Goal: Transaction & Acquisition: Purchase product/service

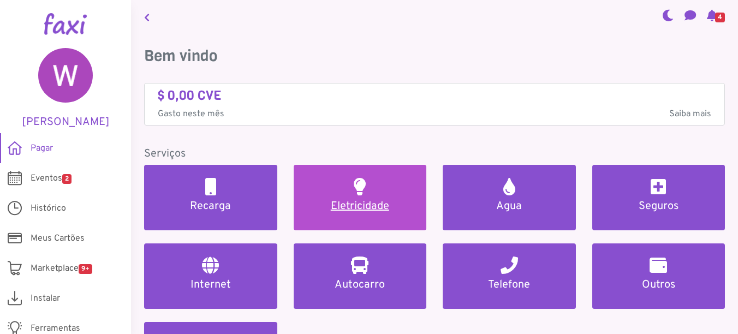
click at [362, 187] on h2 at bounding box center [360, 186] width 12 height 17
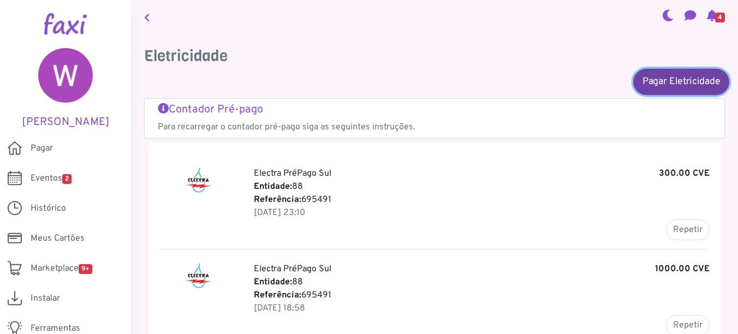
click at [674, 80] on link "Pagar Eletricidade" at bounding box center [681, 81] width 96 height 26
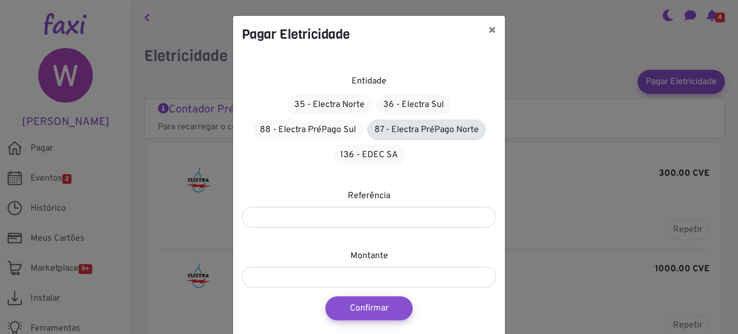
scroll to position [37, 0]
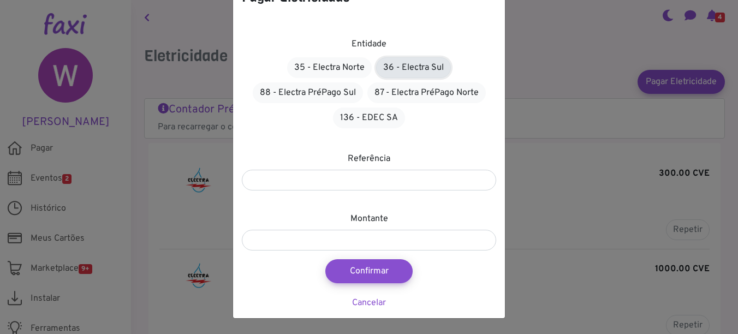
click at [410, 63] on link "36 - Electra Sul" at bounding box center [413, 67] width 75 height 21
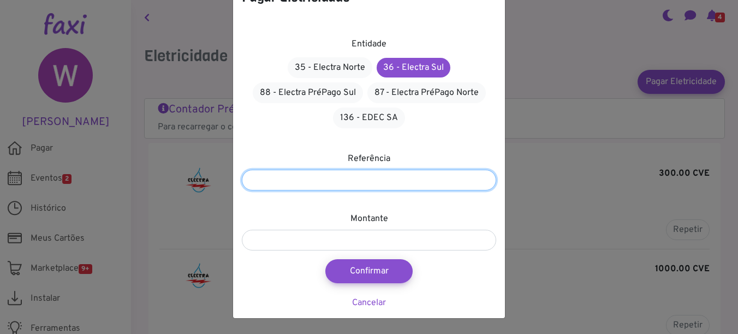
click at [379, 177] on input "number" at bounding box center [369, 180] width 254 height 21
type input "*******"
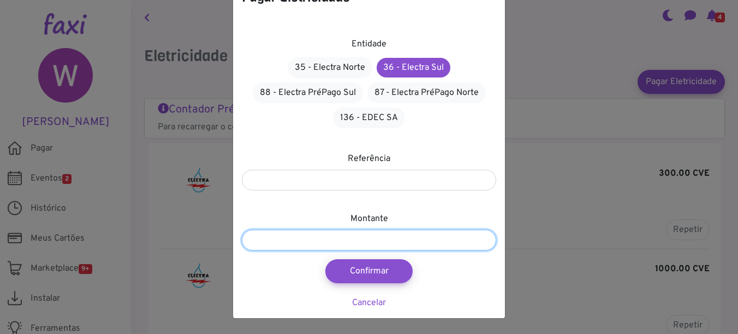
click at [355, 242] on input "number" at bounding box center [369, 240] width 254 height 21
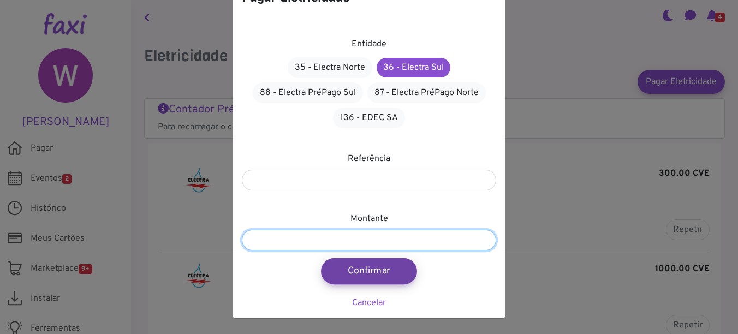
type input "****"
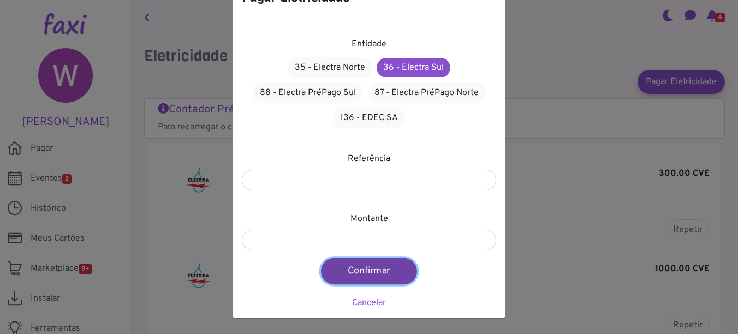
click at [384, 267] on button "Confirmar" at bounding box center [369, 271] width 96 height 26
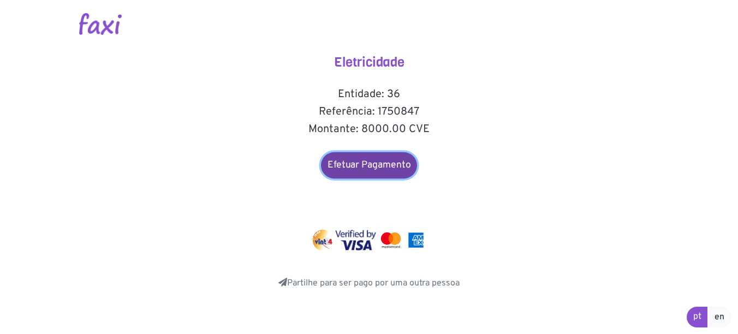
click at [370, 166] on link "Efetuar Pagamento" at bounding box center [369, 165] width 96 height 26
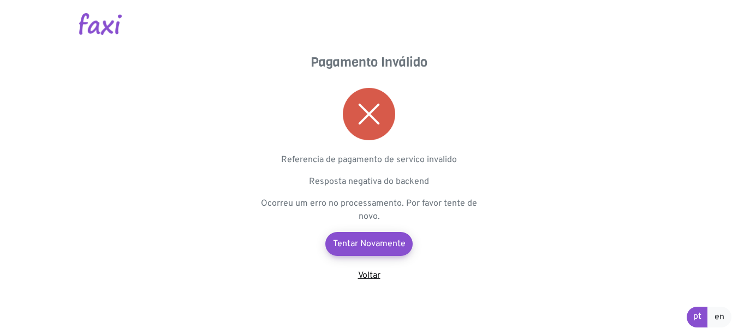
click at [370, 271] on link "Voltar" at bounding box center [369, 275] width 22 height 11
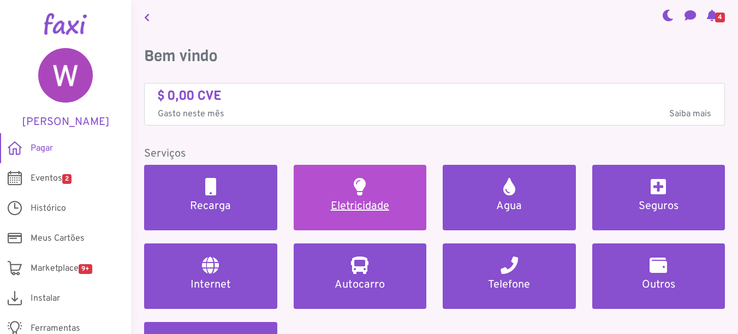
click at [333, 182] on link "Eletricidade" at bounding box center [360, 197] width 133 height 65
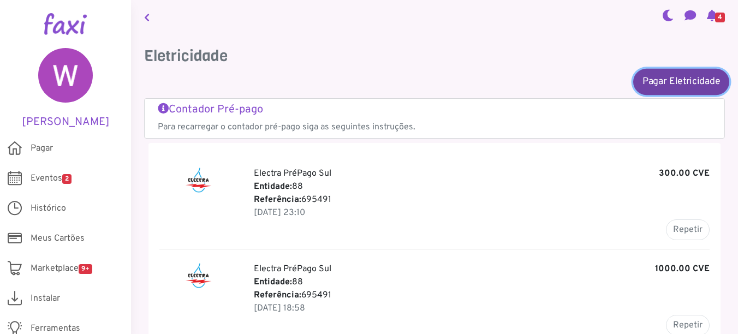
click at [643, 86] on link "Pagar Eletricidade" at bounding box center [681, 81] width 96 height 26
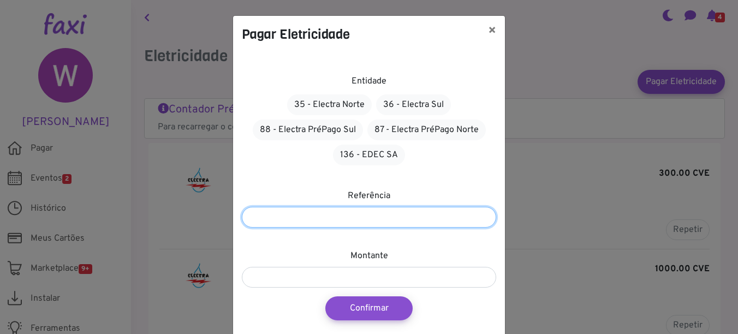
click at [380, 219] on input "number" at bounding box center [369, 217] width 254 height 21
type input "*******"
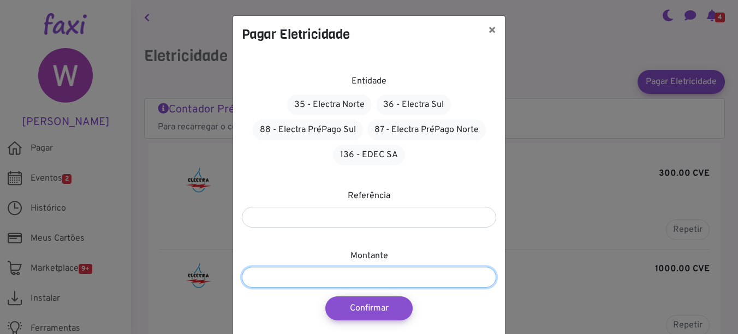
click at [299, 285] on input "number" at bounding box center [369, 277] width 254 height 21
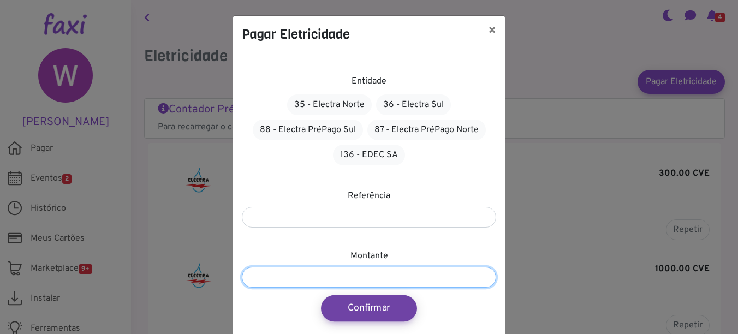
type input "****"
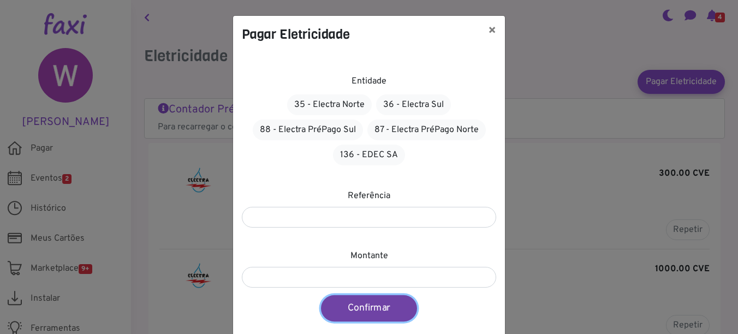
click at [381, 309] on button "Confirmar" at bounding box center [369, 308] width 96 height 26
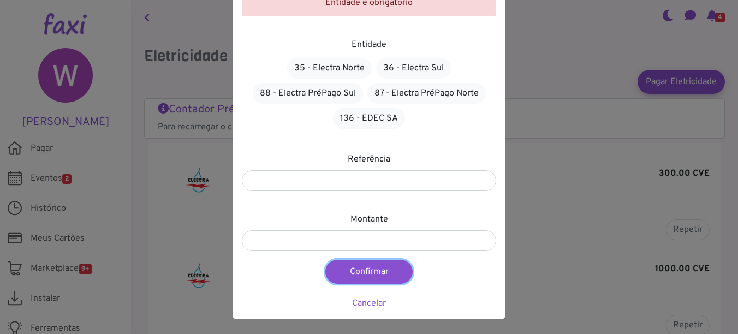
scroll to position [73, 0]
click at [425, 64] on link "36 - Electra Sul" at bounding box center [413, 67] width 75 height 21
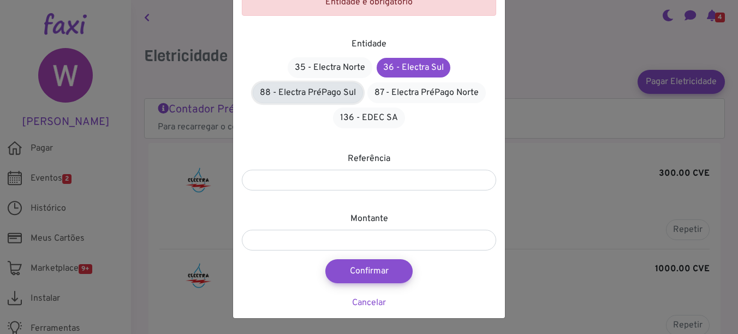
click at [333, 95] on link "88 - Electra PréPago Sul" at bounding box center [308, 92] width 110 height 21
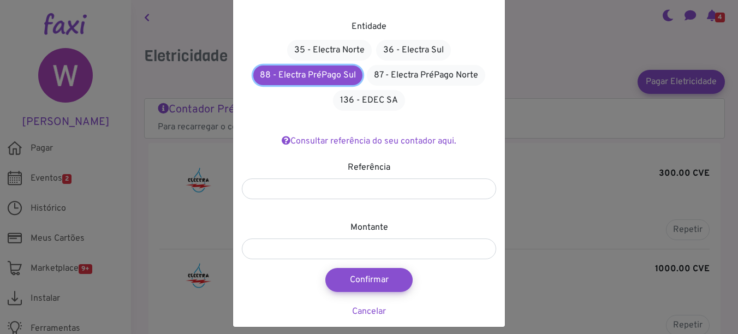
scroll to position [99, 0]
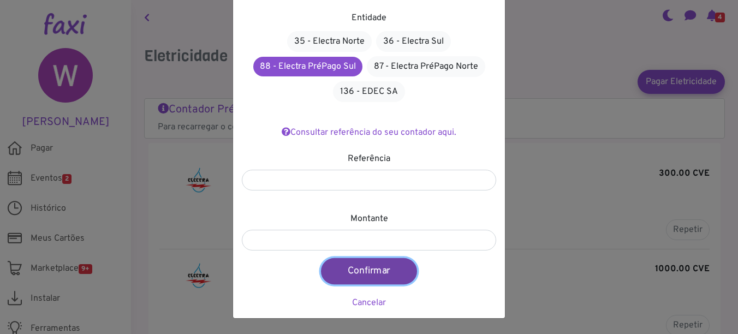
click at [384, 268] on button "Confirmar" at bounding box center [369, 271] width 96 height 26
type input "****"
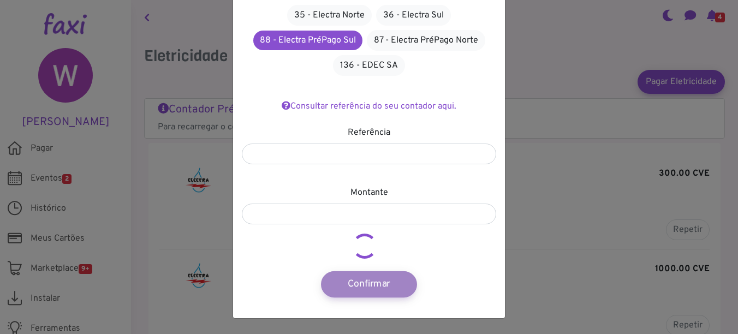
scroll to position [89, 0]
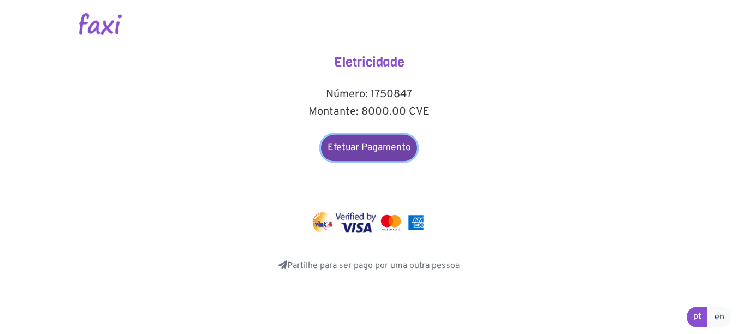
click at [375, 152] on link "Efetuar Pagamento" at bounding box center [369, 148] width 96 height 26
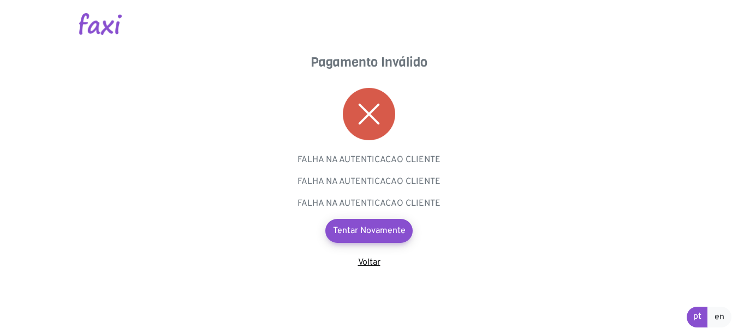
click at [368, 264] on link "Voltar" at bounding box center [369, 262] width 22 height 11
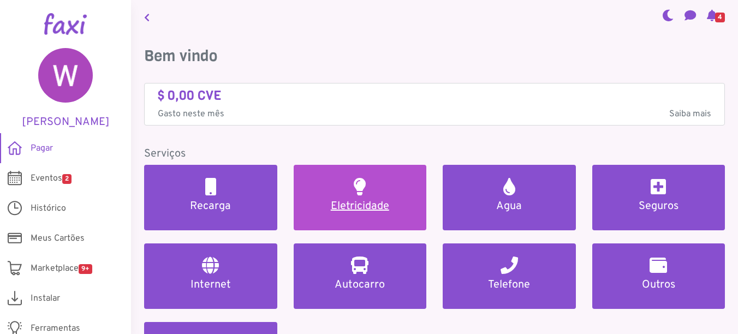
click at [340, 200] on h5 "Eletricidade" at bounding box center [360, 206] width 107 height 13
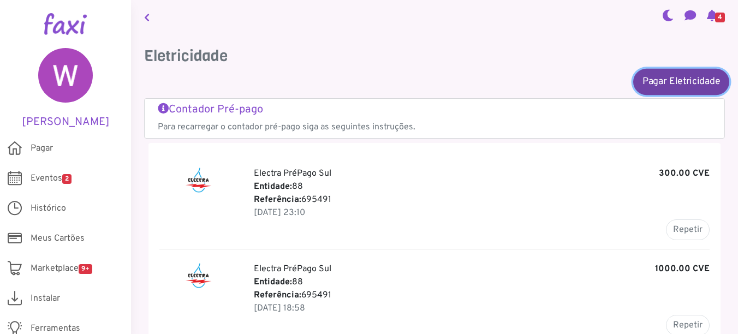
click at [661, 79] on link "Pagar Eletricidade" at bounding box center [681, 81] width 96 height 26
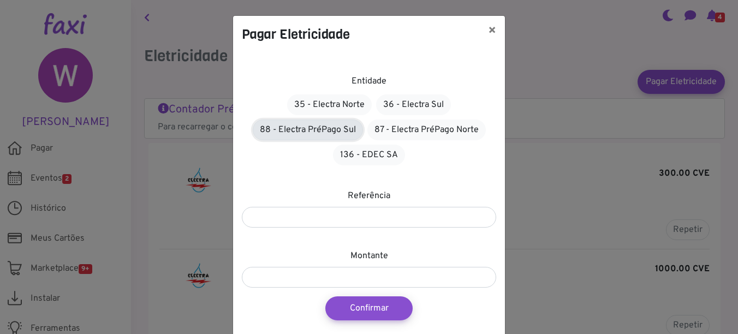
click at [288, 124] on link "88 - Electra PréPago Sul" at bounding box center [308, 129] width 110 height 21
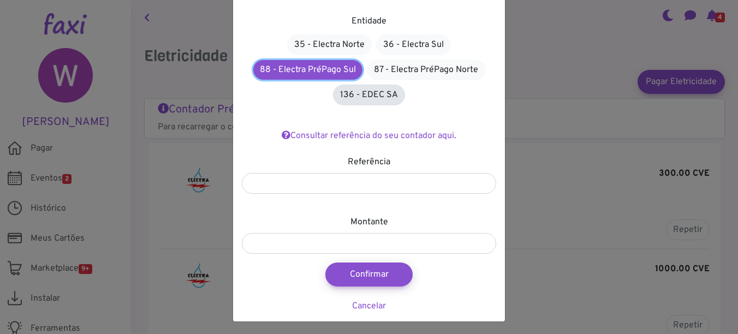
scroll to position [63, 0]
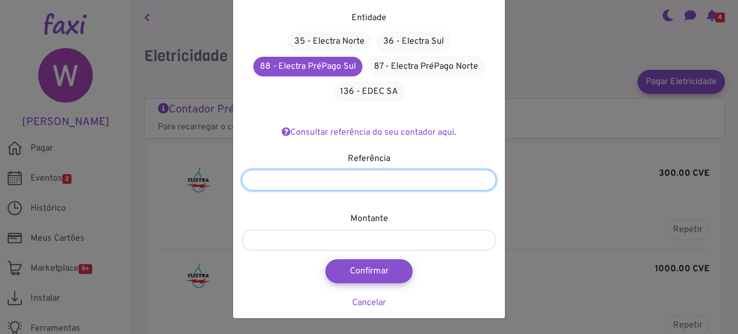
click at [353, 177] on input "number" at bounding box center [369, 180] width 254 height 21
type input "*******"
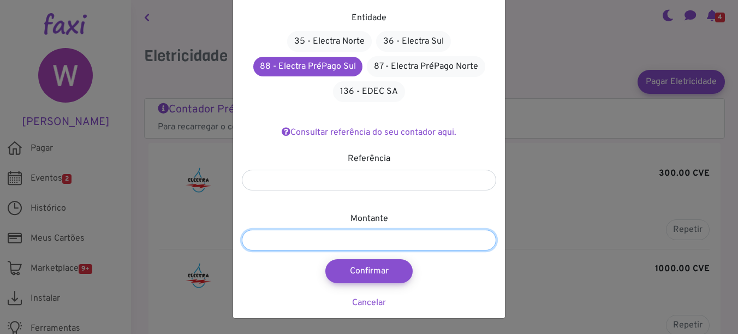
click at [305, 246] on input "number" at bounding box center [369, 240] width 254 height 21
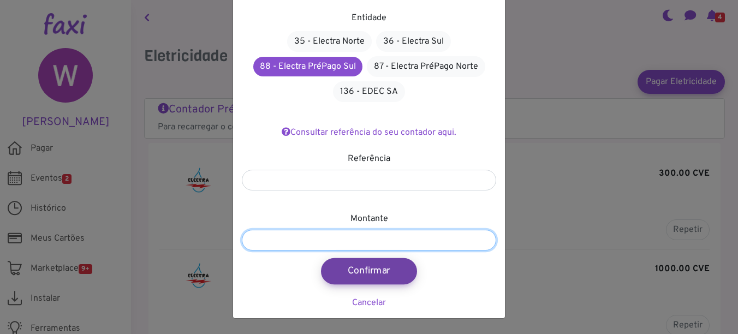
type input "****"
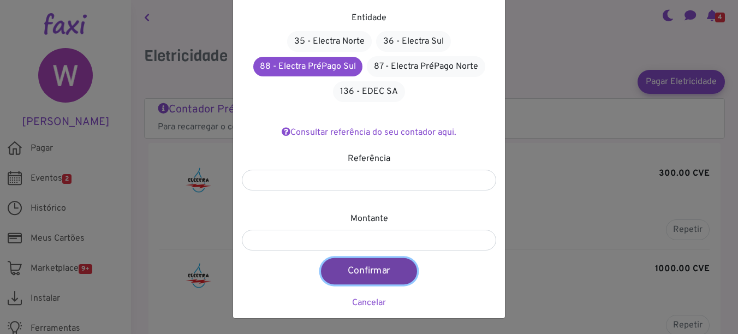
click at [328, 270] on button "Confirmar" at bounding box center [369, 271] width 96 height 26
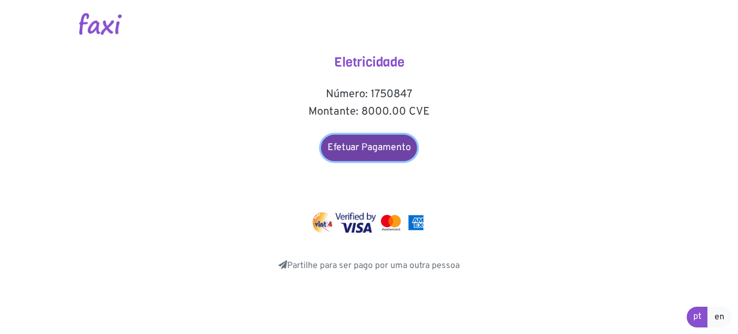
click at [370, 148] on link "Efetuar Pagamento" at bounding box center [369, 148] width 96 height 26
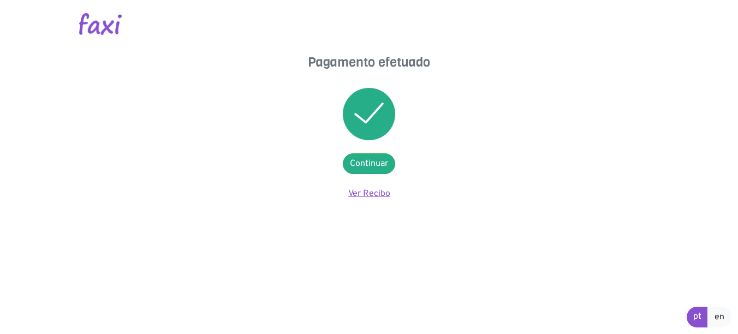
click at [360, 189] on link "Ver Recibo" at bounding box center [369, 193] width 42 height 11
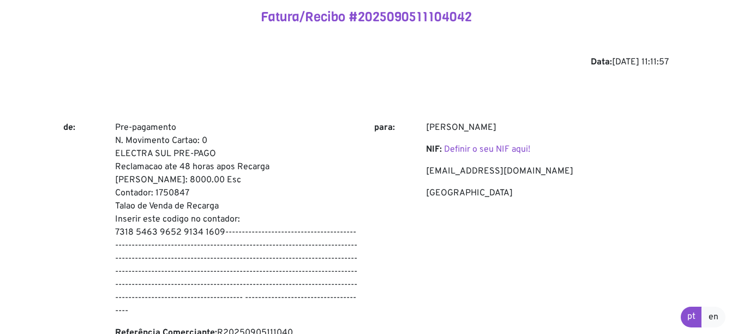
scroll to position [55, 0]
